Goal: Task Accomplishment & Management: Use online tool/utility

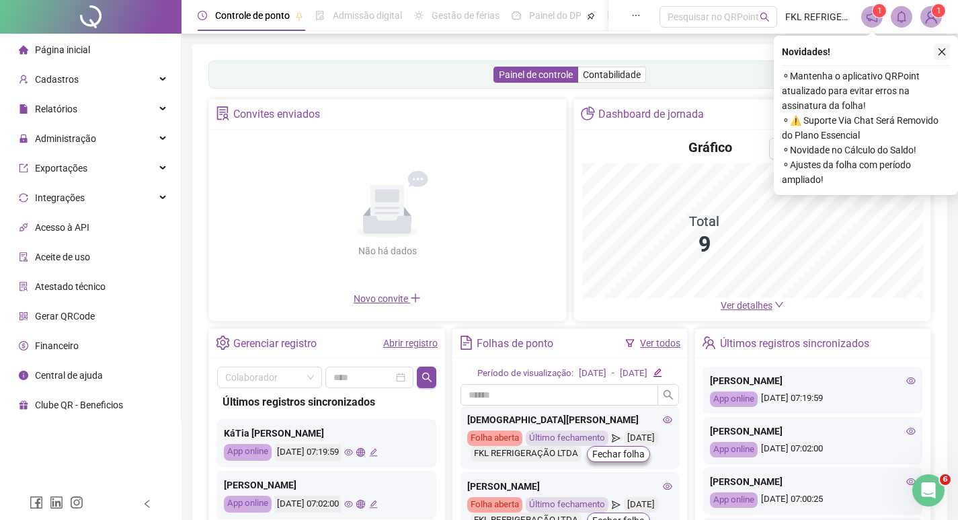
click at [946, 54] on icon "close" at bounding box center [941, 51] width 9 height 9
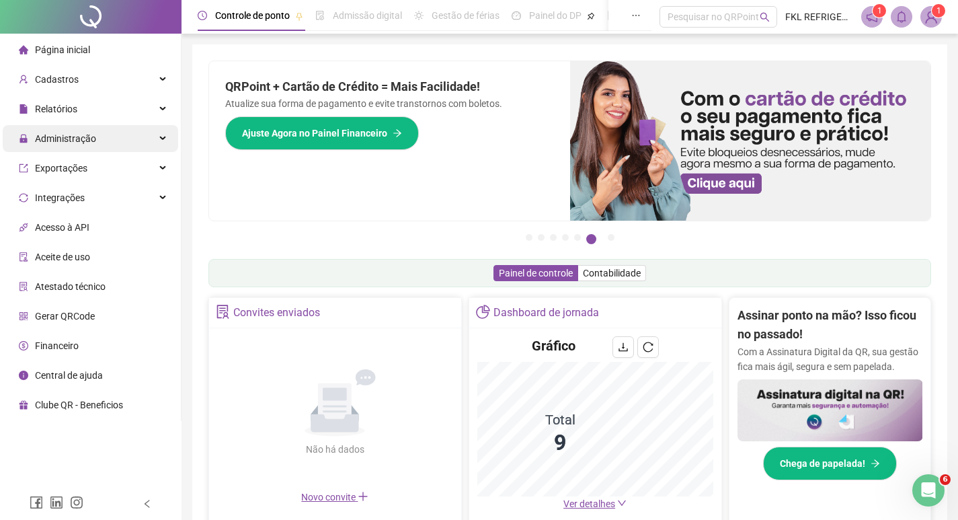
click at [67, 141] on span "Administração" at bounding box center [65, 138] width 61 height 11
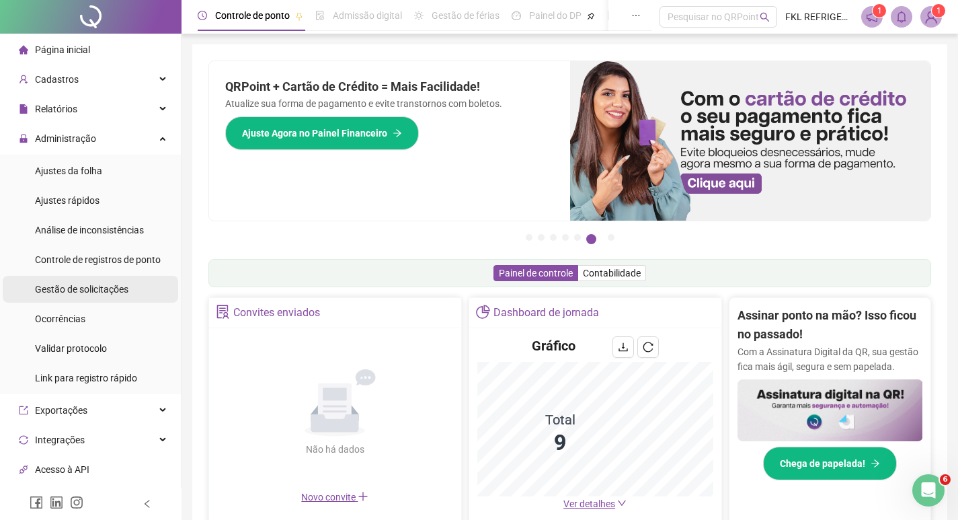
click at [74, 288] on span "Gestão de solicitações" at bounding box center [81, 289] width 93 height 11
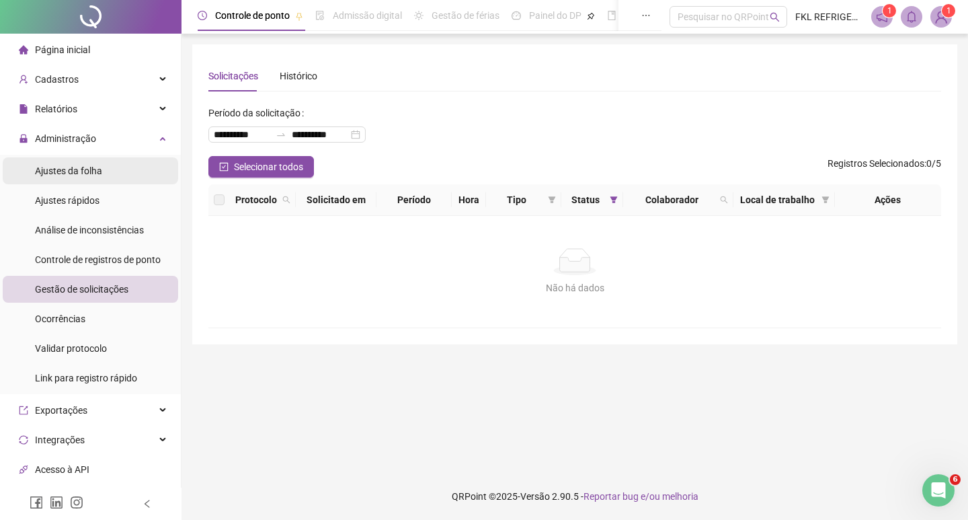
click at [71, 177] on div "Ajustes da folha" at bounding box center [68, 170] width 67 height 27
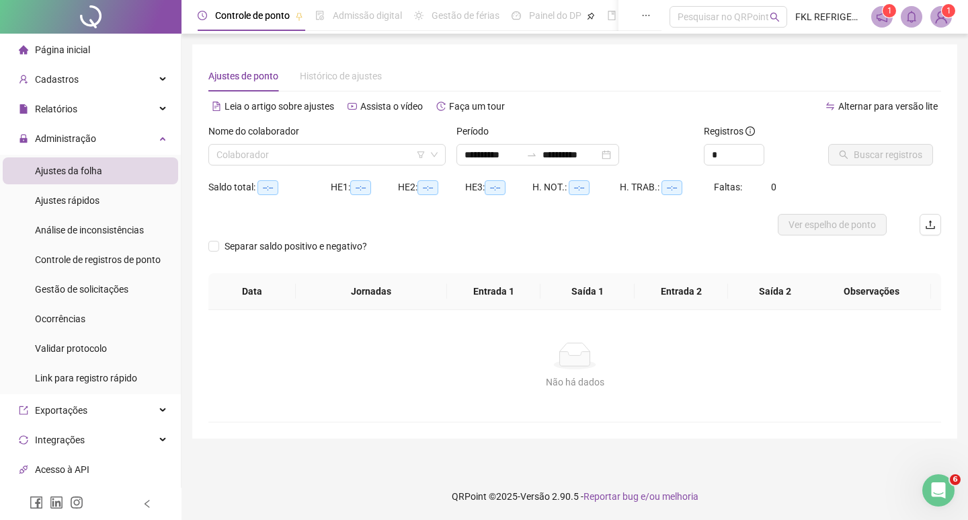
type input "**********"
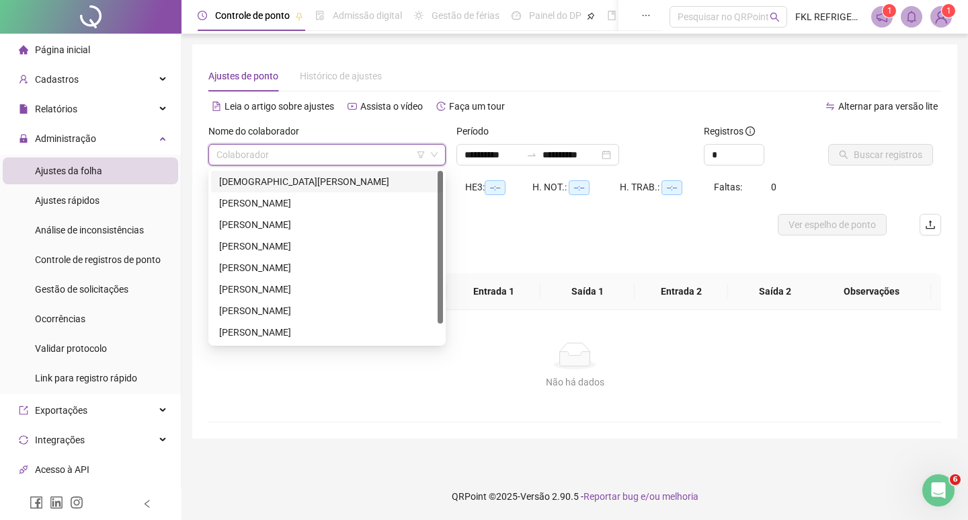
click at [223, 156] on input "search" at bounding box center [320, 155] width 209 height 20
click at [237, 185] on div "[DEMOGRAPHIC_DATA][PERSON_NAME]" at bounding box center [327, 181] width 216 height 15
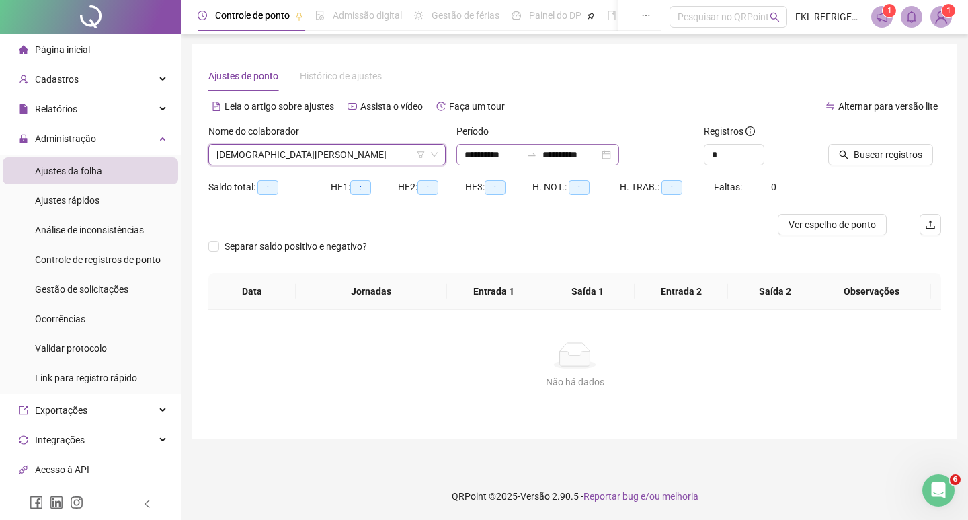
click at [619, 157] on div "**********" at bounding box center [537, 155] width 163 height 22
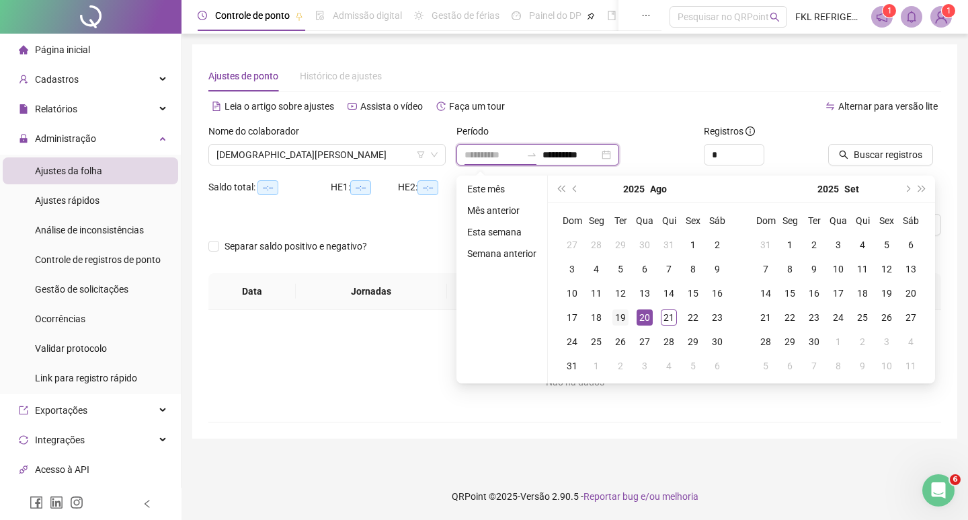
type input "**********"
click at [618, 317] on div "19" at bounding box center [620, 317] width 16 height 16
type input "**********"
click at [665, 319] on div "21" at bounding box center [669, 317] width 16 height 16
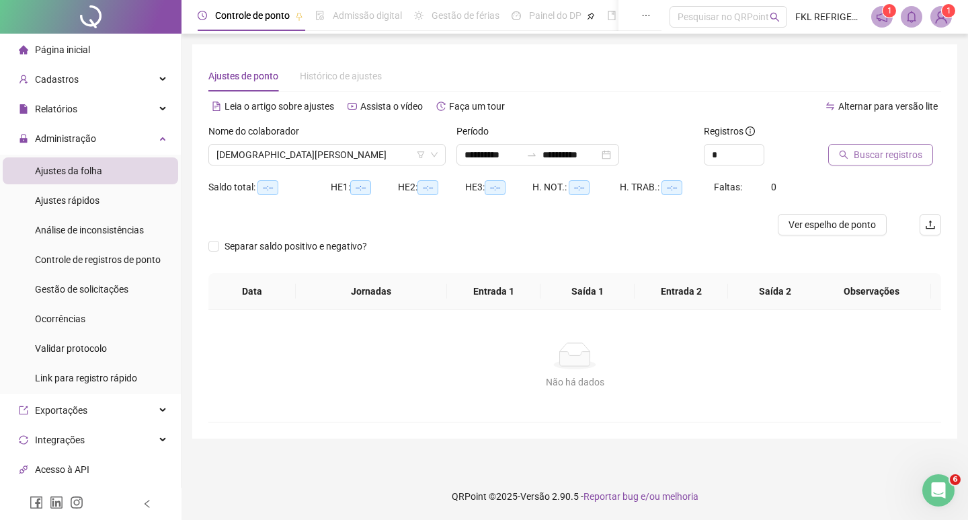
click at [860, 153] on span "Buscar registros" at bounding box center [888, 154] width 69 height 15
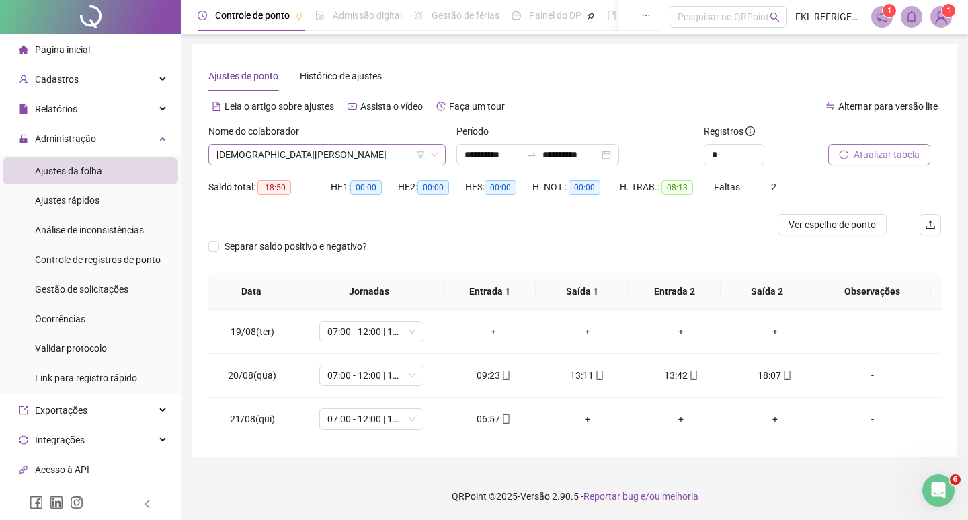
click at [346, 159] on span "[DEMOGRAPHIC_DATA][PERSON_NAME]" at bounding box center [326, 155] width 221 height 20
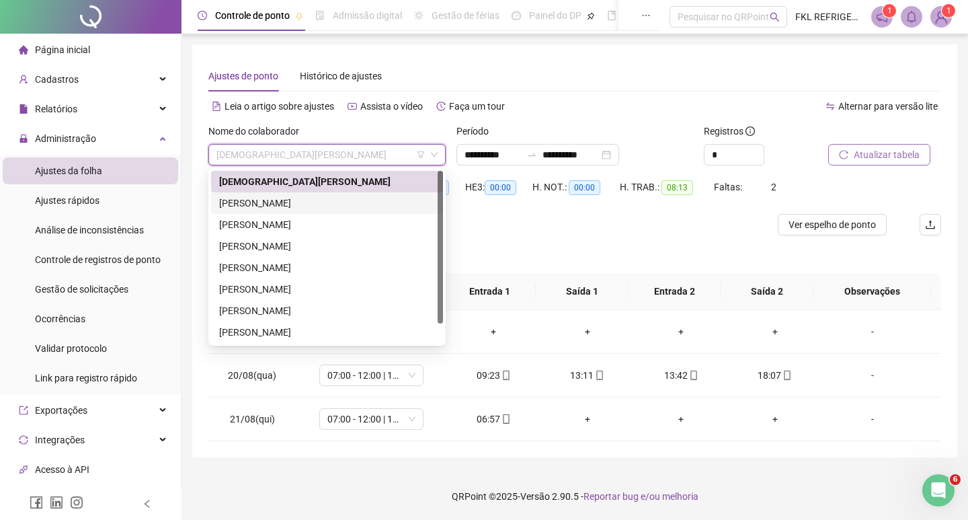
click at [259, 207] on div "[PERSON_NAME]" at bounding box center [327, 203] width 216 height 15
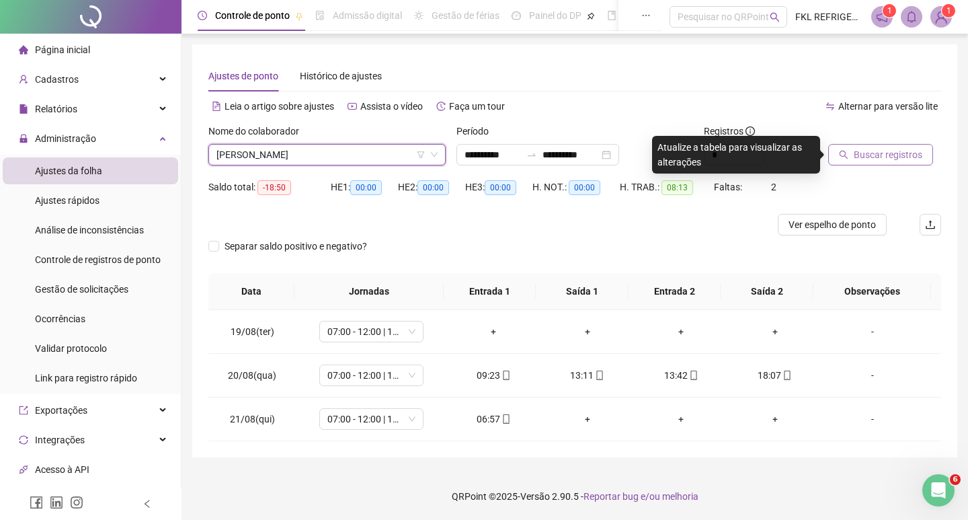
click at [846, 158] on icon "search" at bounding box center [843, 155] width 9 height 9
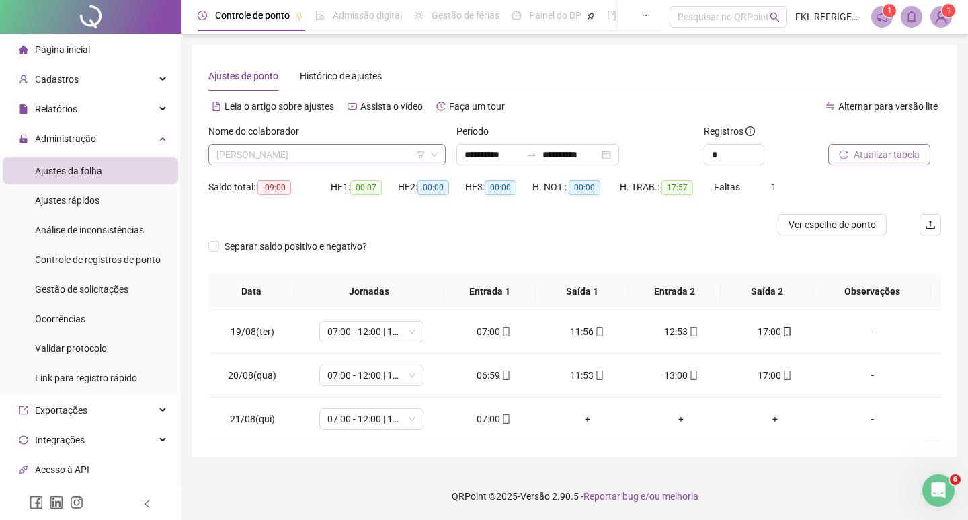
click at [376, 154] on span "[PERSON_NAME]" at bounding box center [326, 155] width 221 height 20
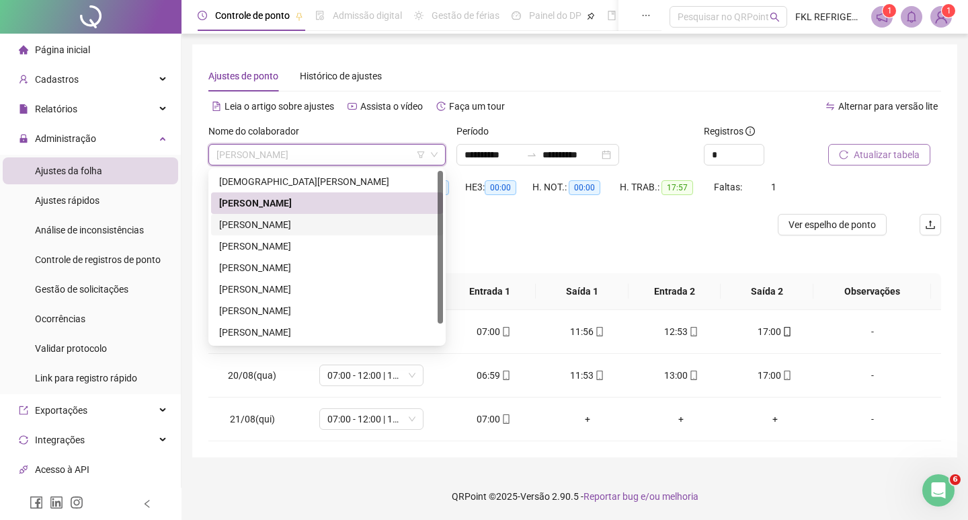
click at [288, 224] on div "[PERSON_NAME]" at bounding box center [327, 224] width 216 height 15
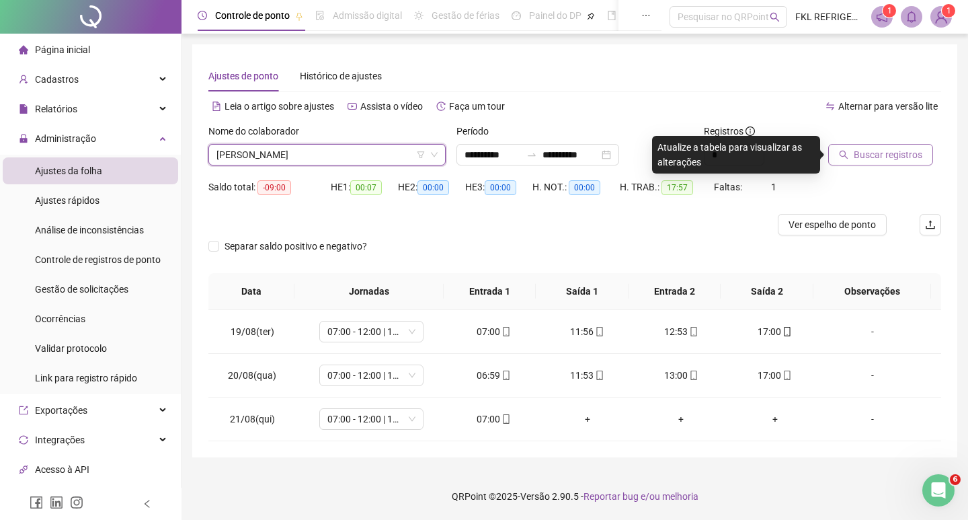
click at [852, 153] on button "Buscar registros" at bounding box center [880, 155] width 105 height 22
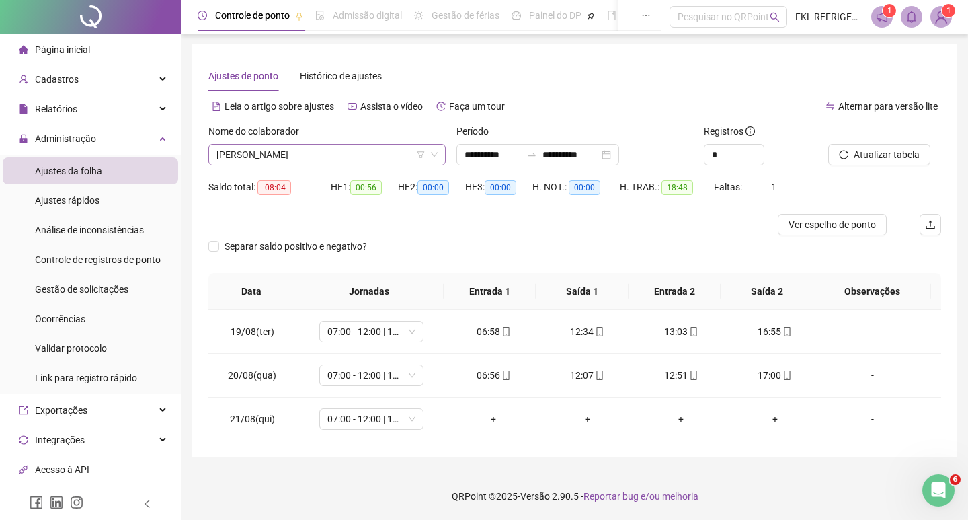
click at [374, 162] on span "[PERSON_NAME]" at bounding box center [326, 155] width 221 height 20
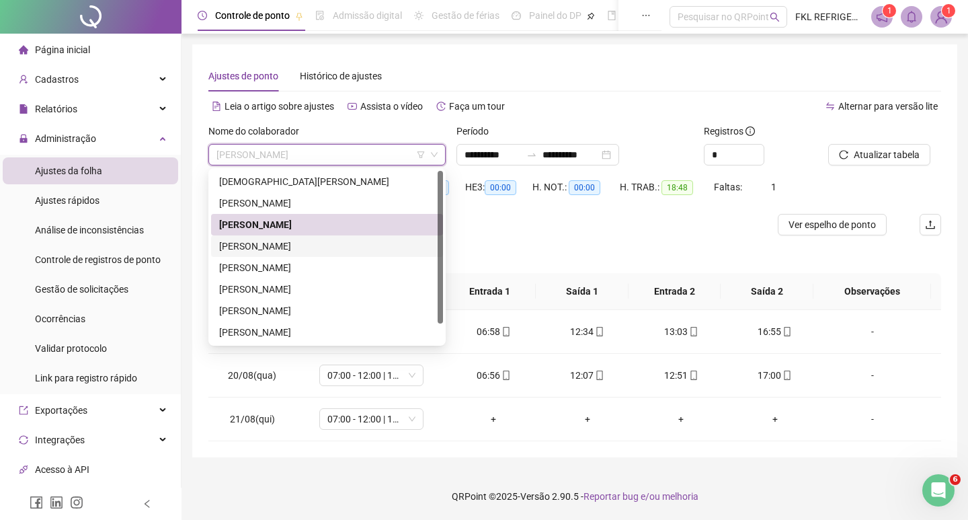
click at [296, 243] on div "[PERSON_NAME]" at bounding box center [327, 246] width 216 height 15
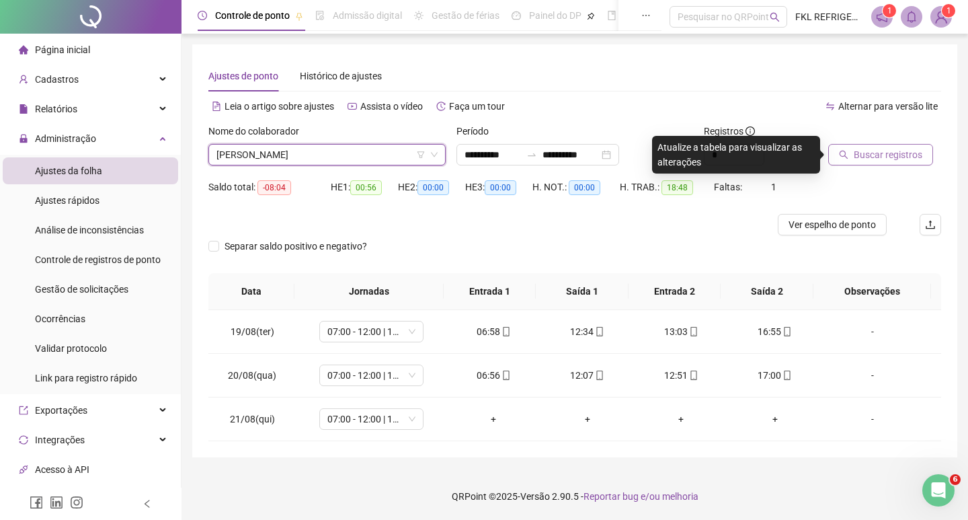
click at [850, 154] on button "Buscar registros" at bounding box center [880, 155] width 105 height 22
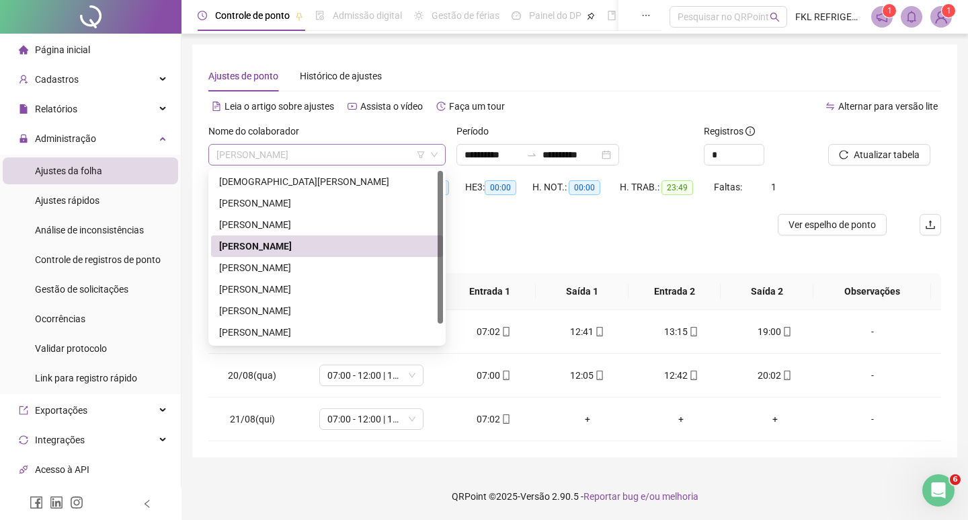
click at [342, 152] on span "[PERSON_NAME]" at bounding box center [326, 155] width 221 height 20
click at [274, 272] on div "[PERSON_NAME]" at bounding box center [327, 267] width 216 height 15
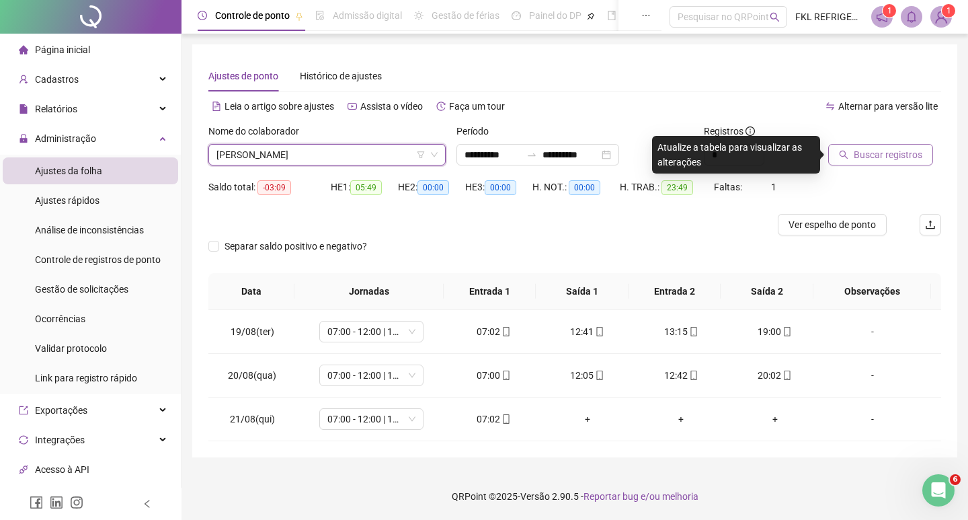
click at [838, 155] on button "Buscar registros" at bounding box center [880, 155] width 105 height 22
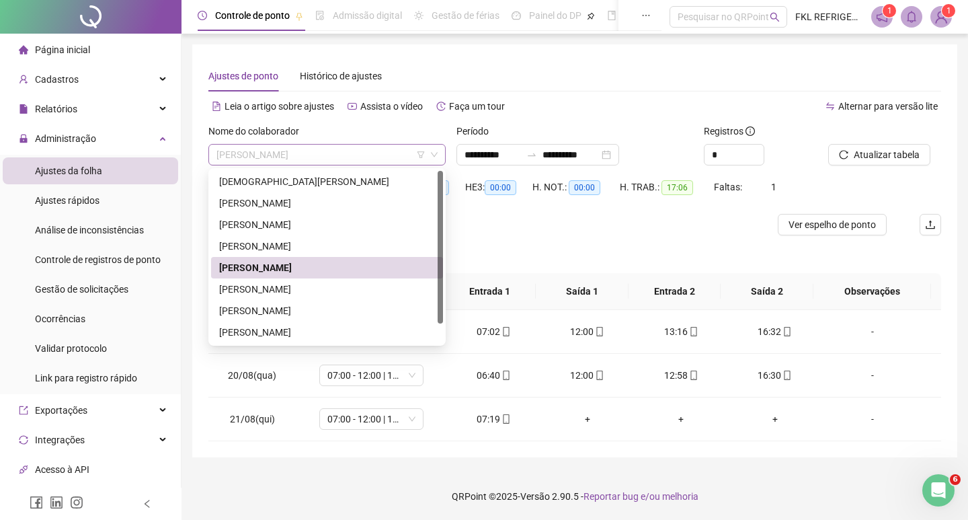
click at [350, 155] on span "[PERSON_NAME]" at bounding box center [326, 155] width 221 height 20
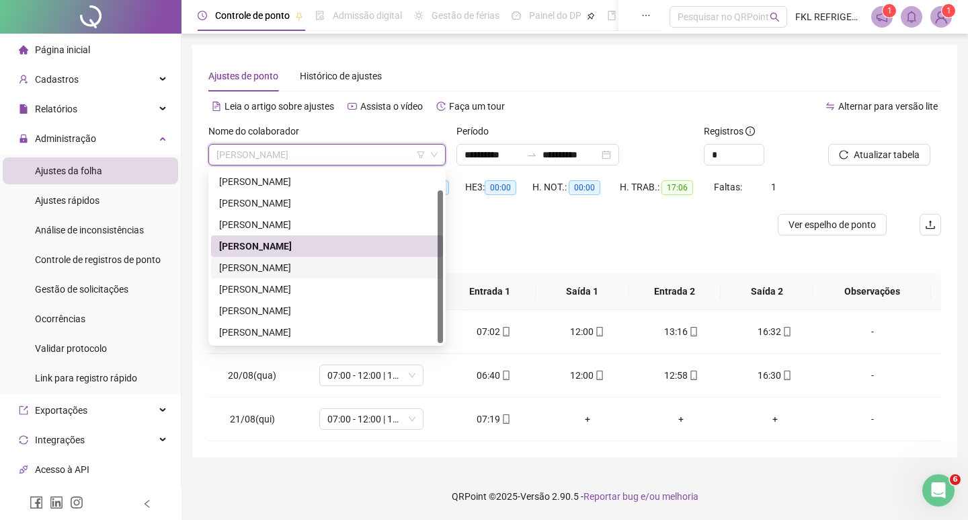
click at [270, 269] on div "[PERSON_NAME]" at bounding box center [327, 267] width 216 height 15
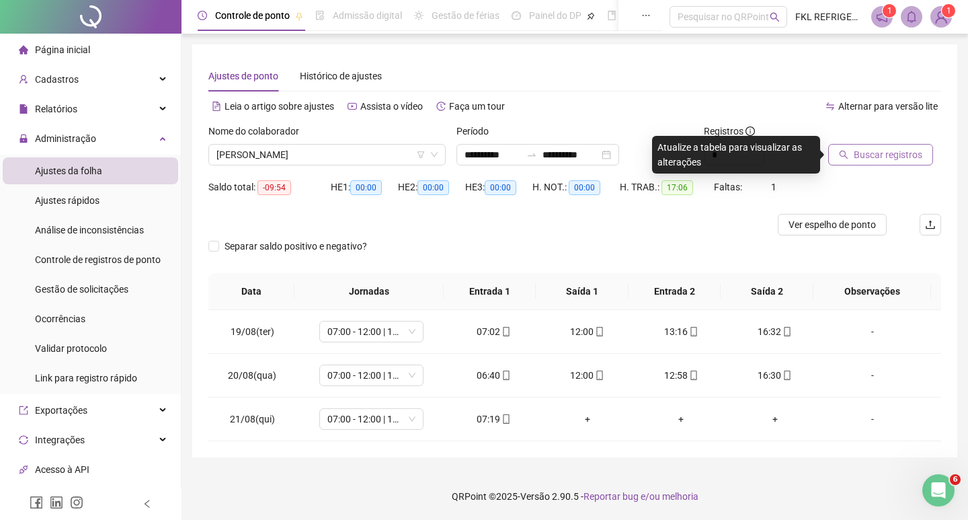
click at [859, 155] on span "Buscar registros" at bounding box center [888, 154] width 69 height 15
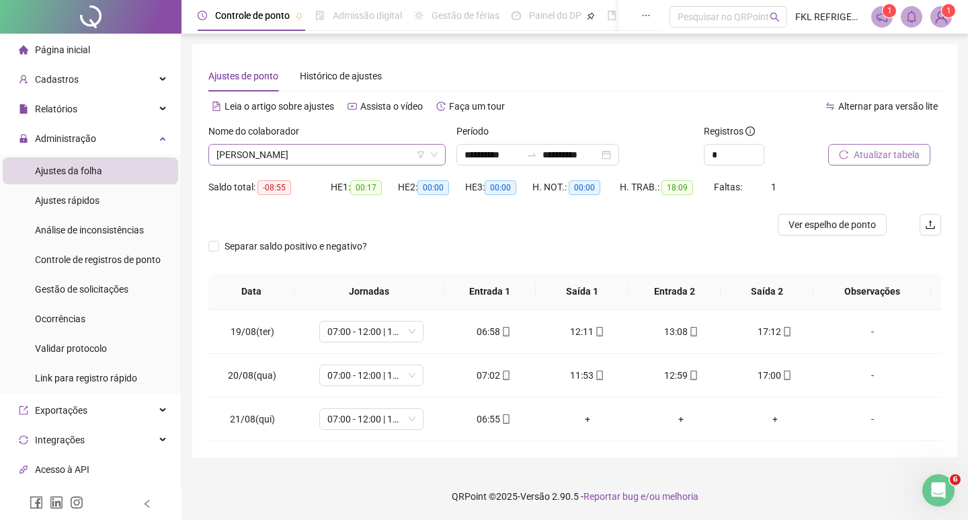
click at [370, 160] on span "[PERSON_NAME]" at bounding box center [326, 155] width 221 height 20
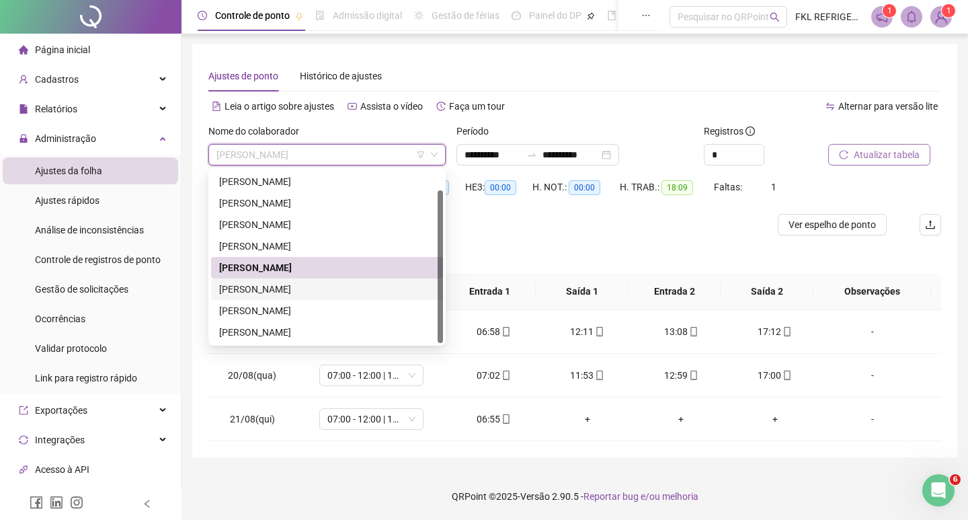
click at [284, 288] on div "[PERSON_NAME]" at bounding box center [327, 289] width 216 height 15
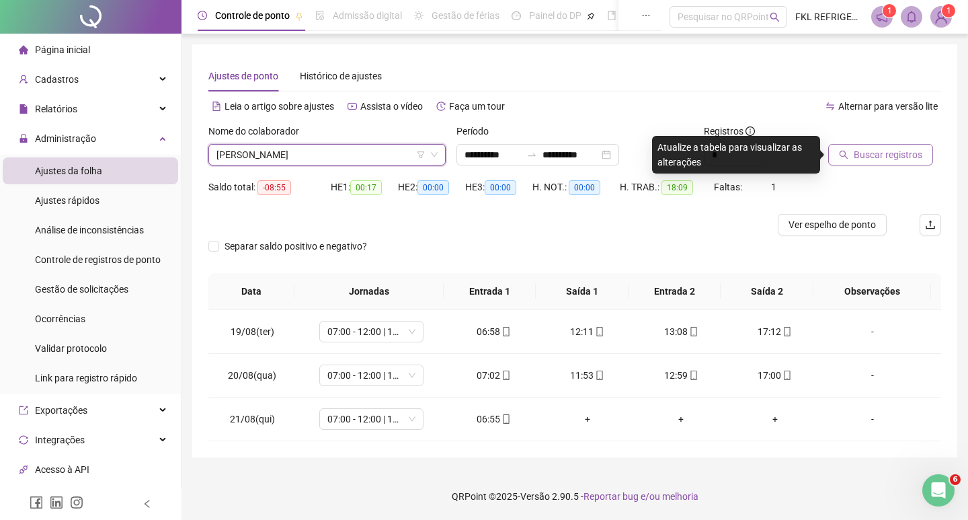
click at [861, 157] on span "Buscar registros" at bounding box center [888, 154] width 69 height 15
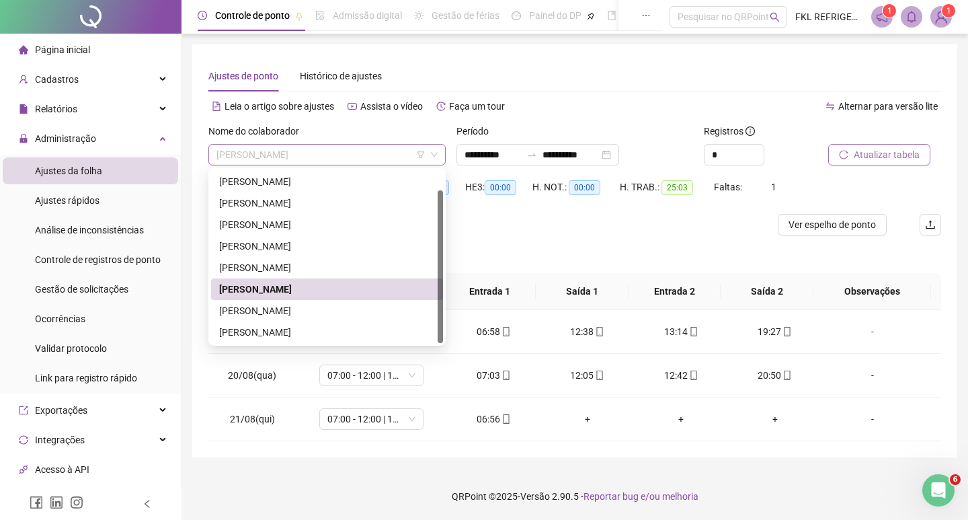
click at [393, 163] on span "[PERSON_NAME]" at bounding box center [326, 155] width 221 height 20
click at [296, 311] on div "[PERSON_NAME]" at bounding box center [327, 310] width 216 height 15
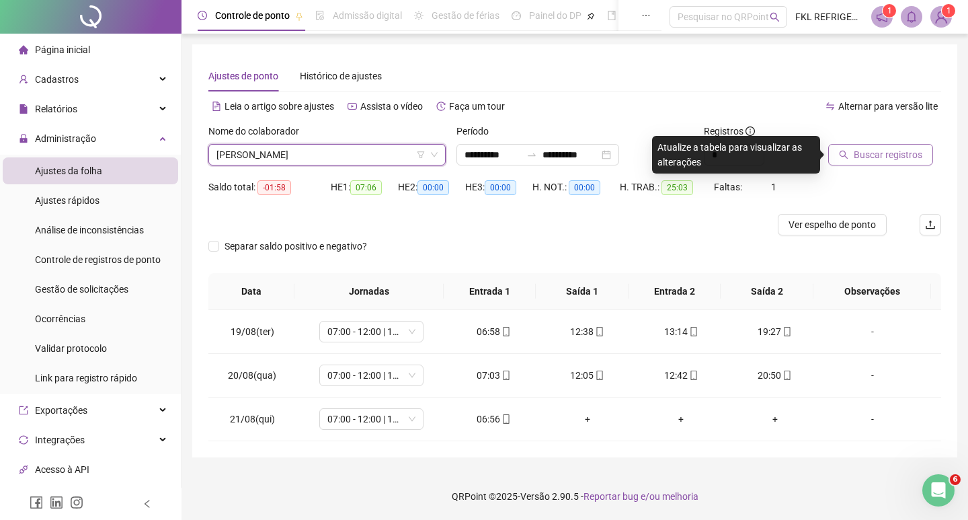
click at [853, 151] on button "Buscar registros" at bounding box center [880, 155] width 105 height 22
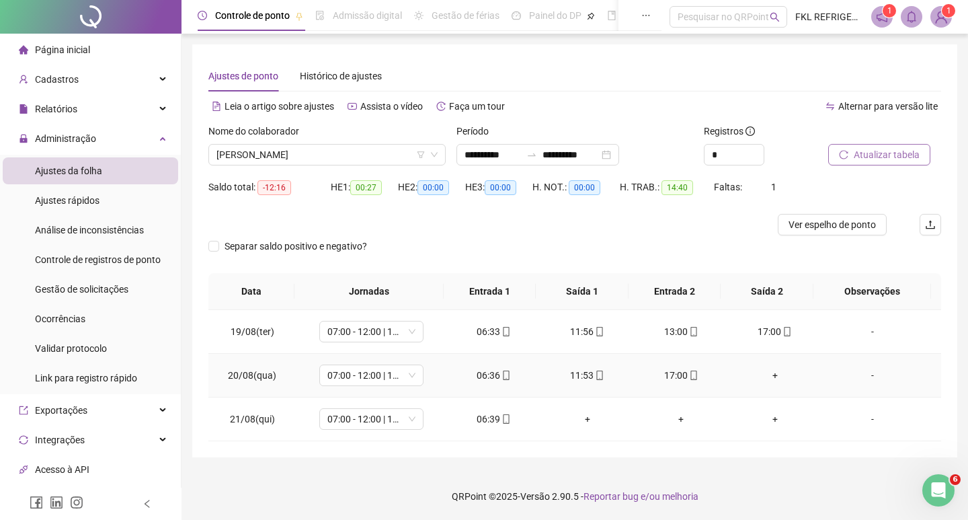
click at [767, 372] on div "+" at bounding box center [775, 375] width 73 height 15
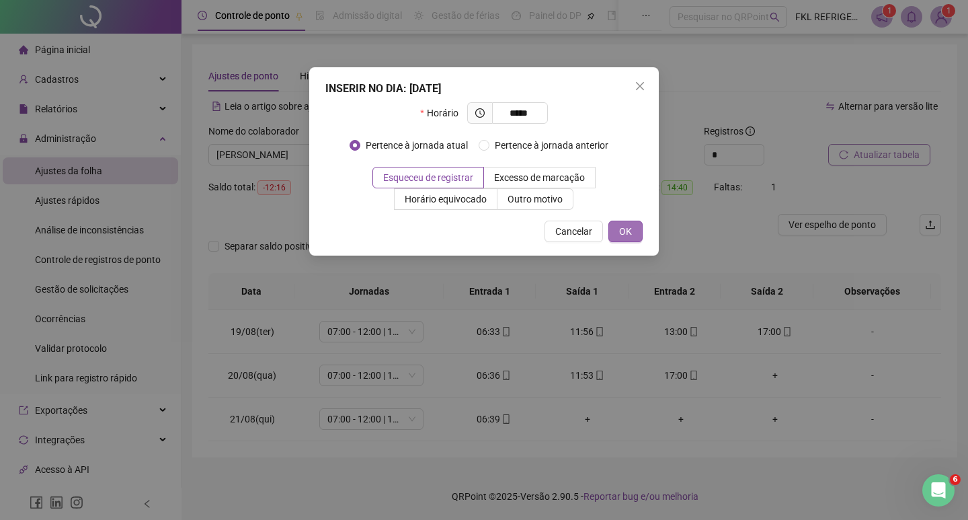
type input "*****"
click at [625, 237] on span "OK" at bounding box center [625, 231] width 13 height 15
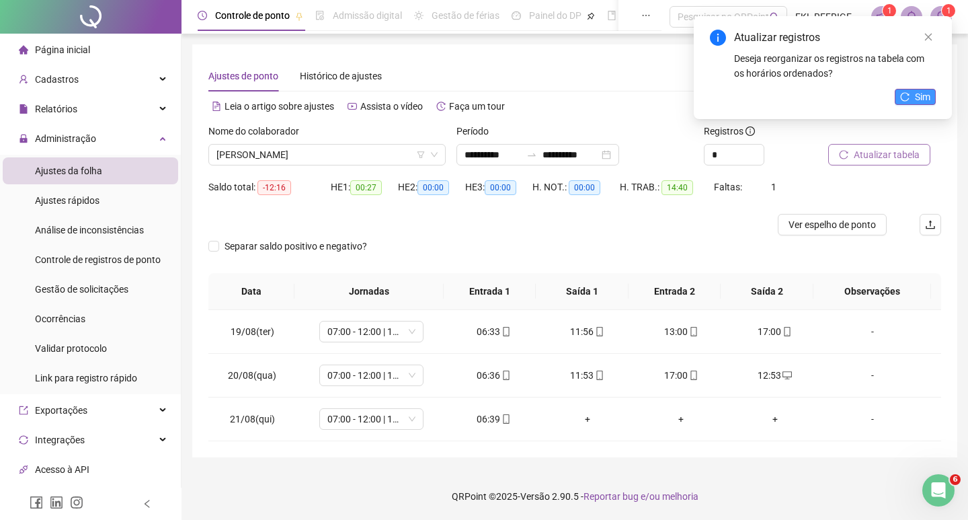
click at [911, 103] on button "Sim" at bounding box center [915, 97] width 41 height 16
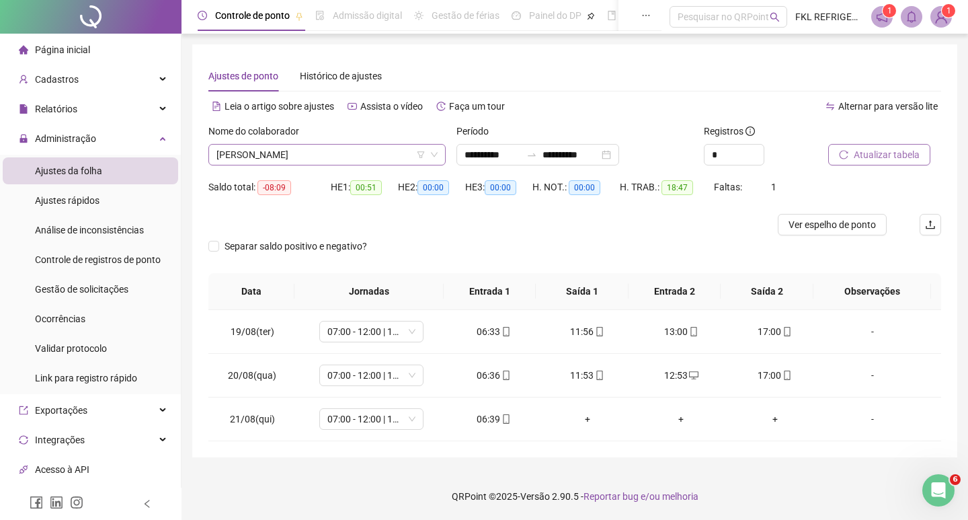
click at [374, 161] on span "[PERSON_NAME]" at bounding box center [326, 155] width 221 height 20
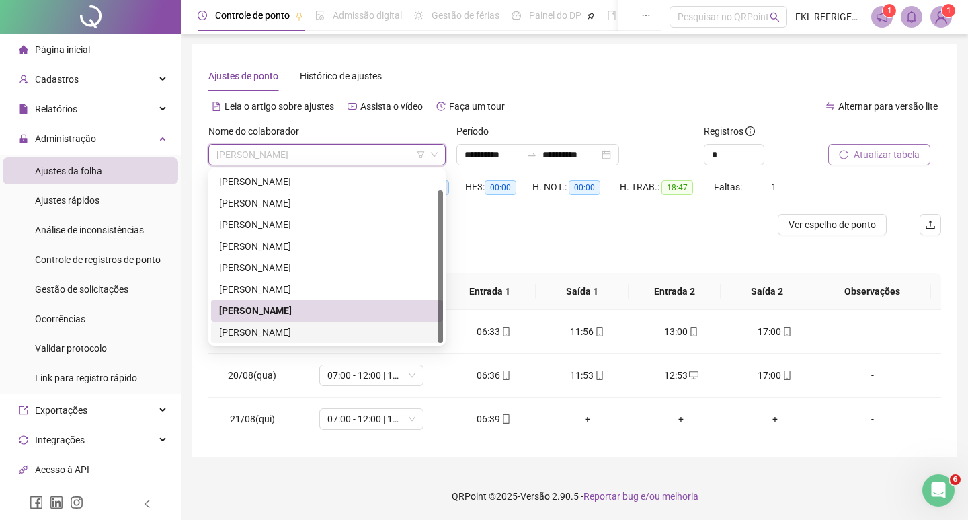
click at [286, 330] on div "[PERSON_NAME]" at bounding box center [327, 332] width 216 height 15
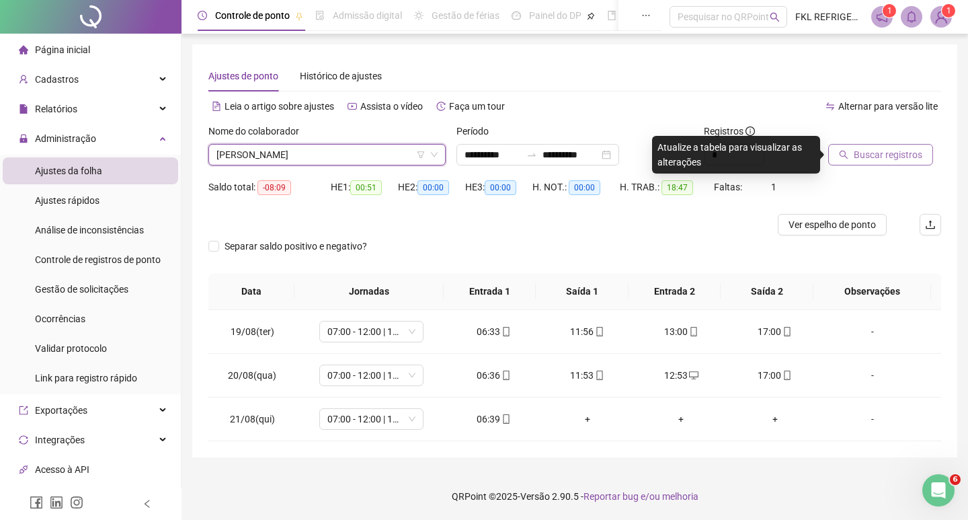
click at [848, 160] on button "Buscar registros" at bounding box center [880, 155] width 105 height 22
